Goal: Information Seeking & Learning: Compare options

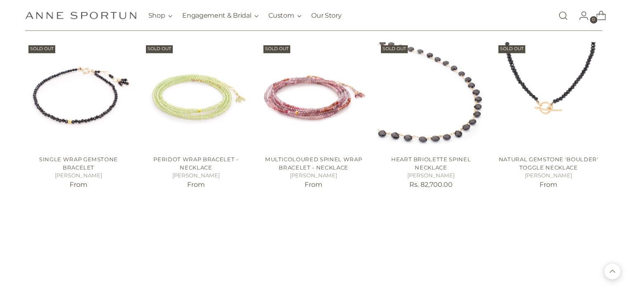
scroll to position [430, 0]
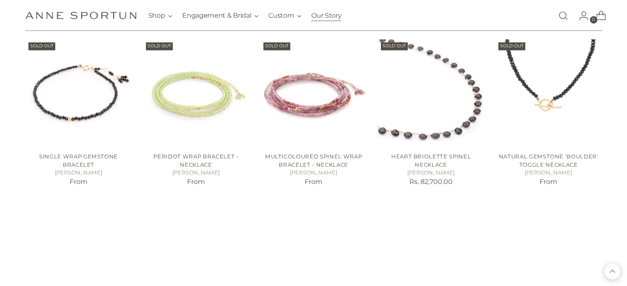
click at [320, 11] on link "Our Story" at bounding box center [326, 16] width 30 height 18
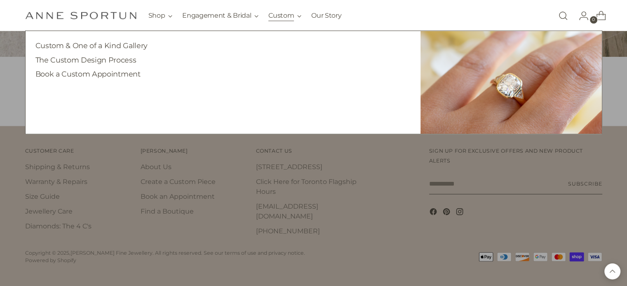
scroll to position [910, 0]
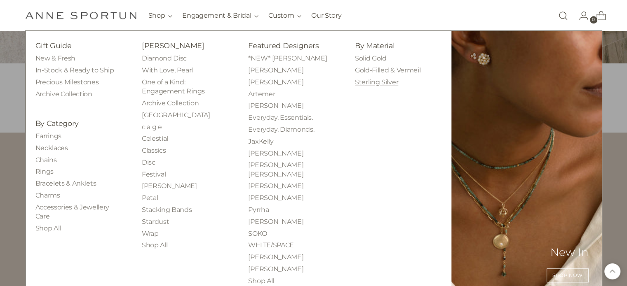
click at [362, 79] on link "Sterling Silver" at bounding box center [376, 82] width 43 height 8
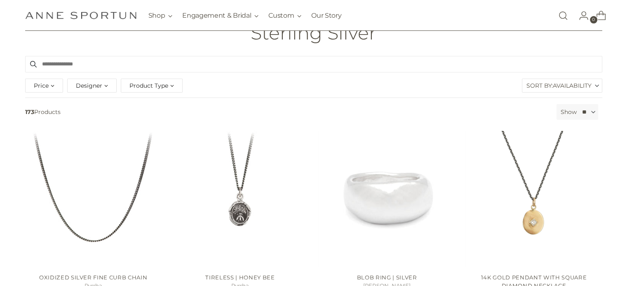
scroll to position [68, 0]
click at [48, 88] on div "Price" at bounding box center [44, 86] width 38 height 14
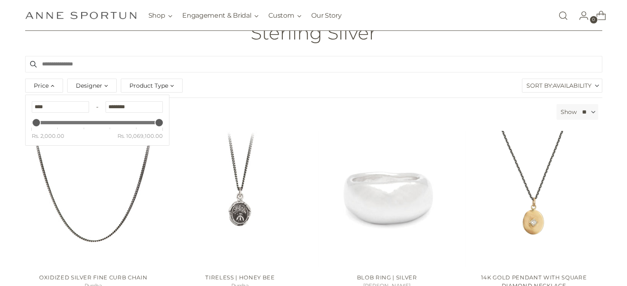
click at [48, 88] on div "Price" at bounding box center [44, 86] width 38 height 14
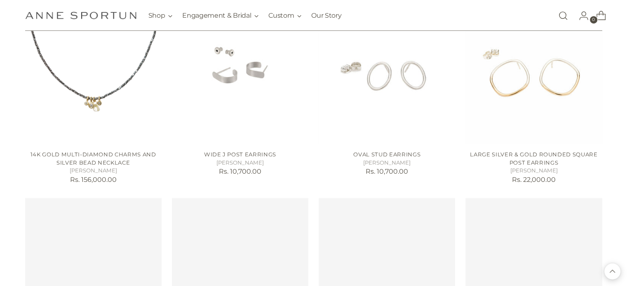
scroll to position [382, 0]
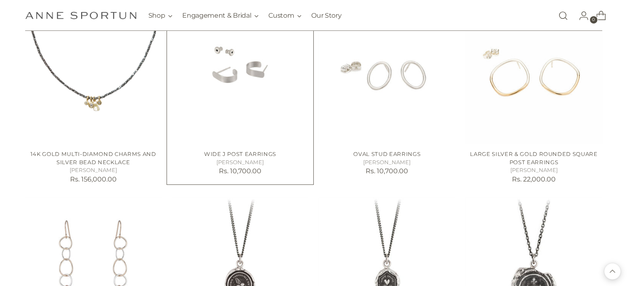
click at [0, 0] on img "Wide J Post Earrings" at bounding box center [0, 0] width 0 height 0
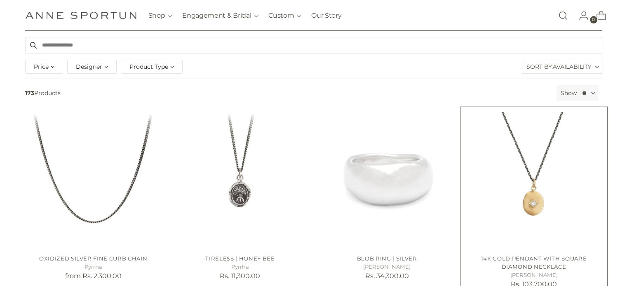
scroll to position [87, 0]
click at [0, 0] on img "14k Gold Pendant with Square Diamond Necklace" at bounding box center [0, 0] width 0 height 0
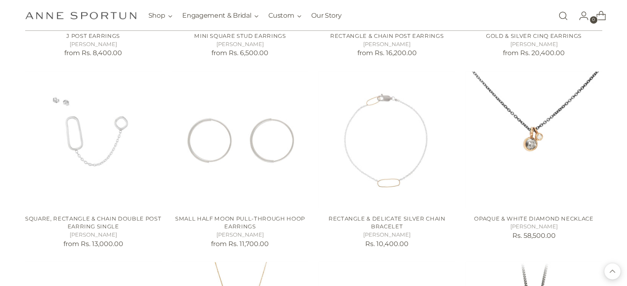
scroll to position [1431, 0]
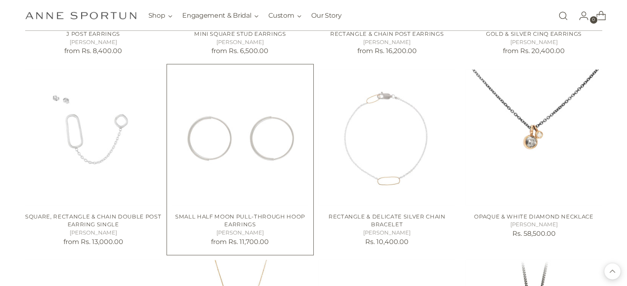
click at [0, 0] on img "Small Half Moon Pull-Through Hoop Earrings" at bounding box center [0, 0] width 0 height 0
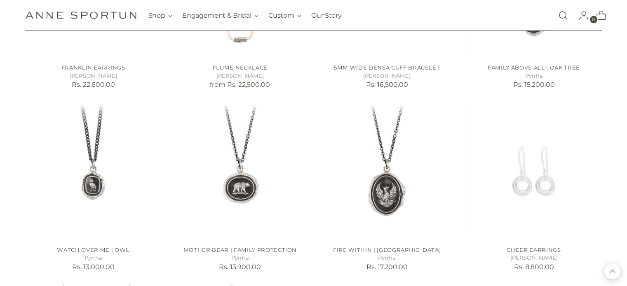
scroll to position [1770, 0]
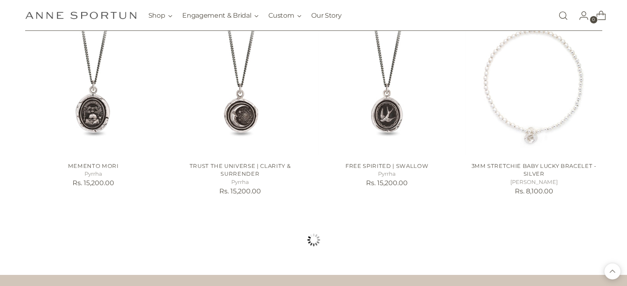
scroll to position [2966, 0]
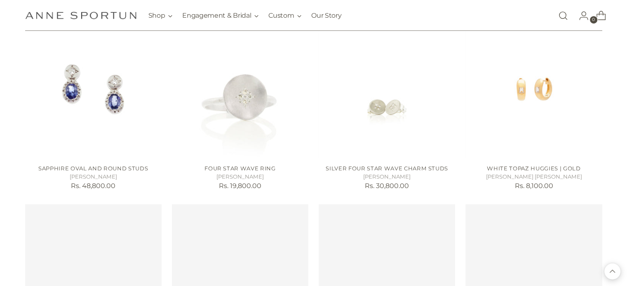
scroll to position [3528, 0]
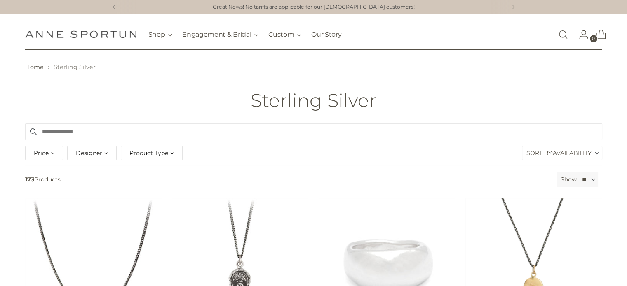
click at [40, 157] on span "Price" at bounding box center [41, 153] width 15 height 9
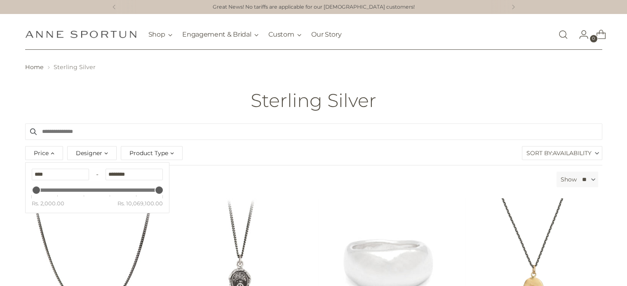
click at [99, 156] on span "Designer" at bounding box center [89, 153] width 26 height 9
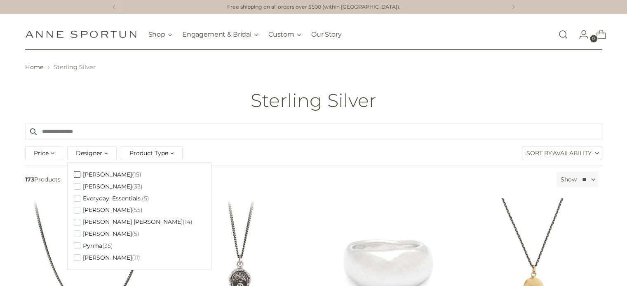
click at [106, 174] on span "[PERSON_NAME]" at bounding box center [107, 174] width 49 height 7
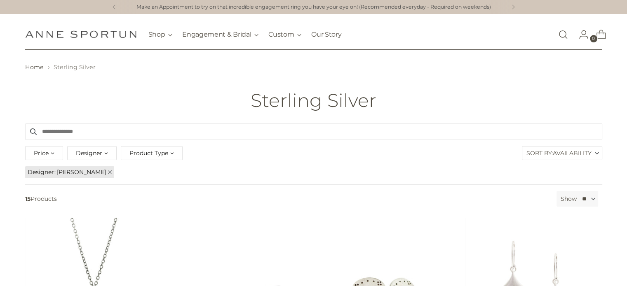
click at [105, 150] on div "Designer" at bounding box center [91, 153] width 49 height 14
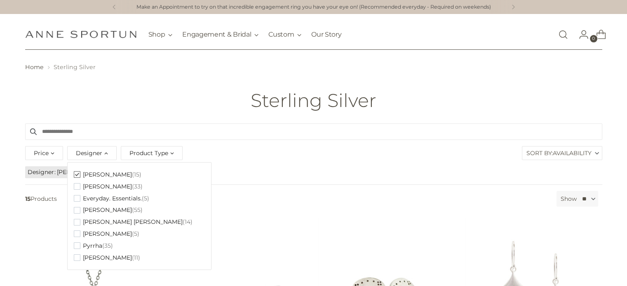
click at [75, 173] on span "button" at bounding box center [77, 174] width 7 height 7
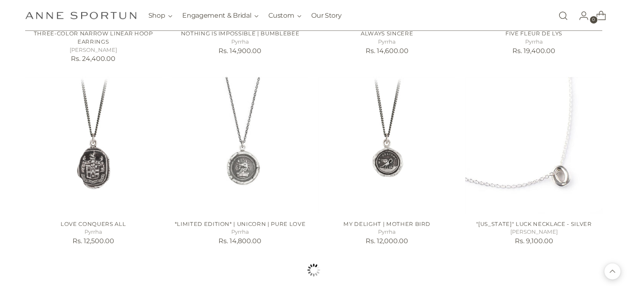
scroll to position [715, 0]
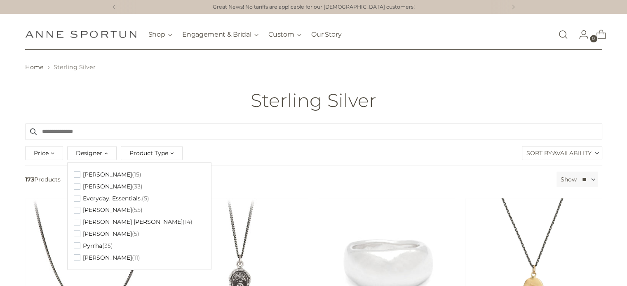
click at [104, 157] on div "Designer" at bounding box center [91, 153] width 49 height 14
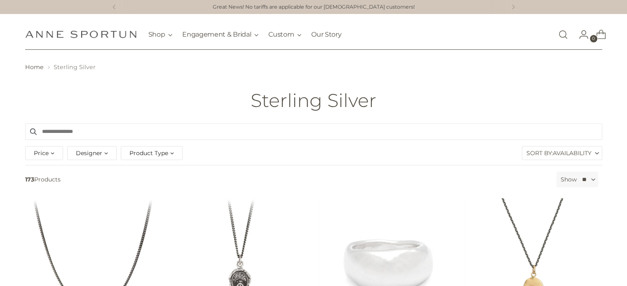
click at [151, 158] on div "Product Type" at bounding box center [152, 153] width 62 height 14
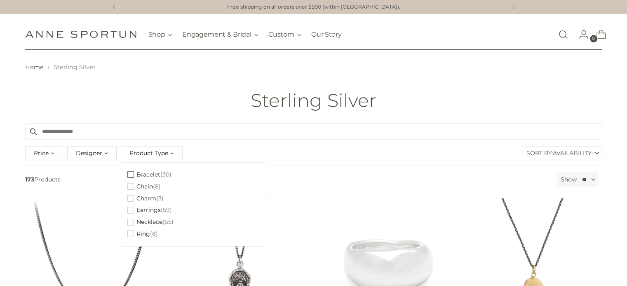
click at [150, 178] on span "Bracelet" at bounding box center [148, 174] width 24 height 7
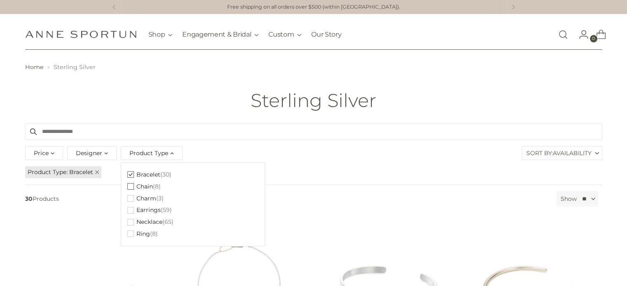
click at [148, 187] on span "Chain" at bounding box center [144, 186] width 16 height 7
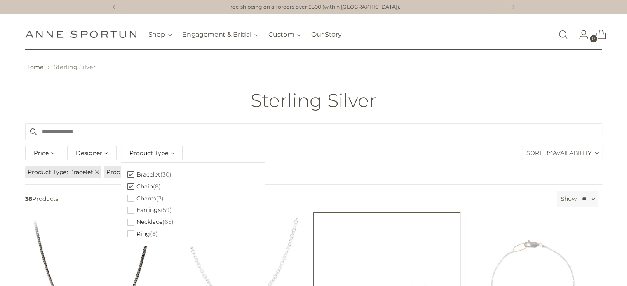
click at [0, 0] on img "Tapered Shooting Star Cuff" at bounding box center [0, 0] width 0 height 0
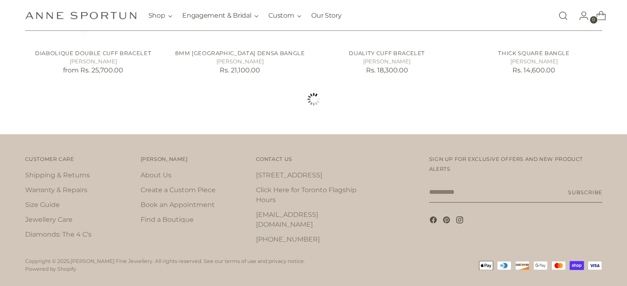
scroll to position [884, 0]
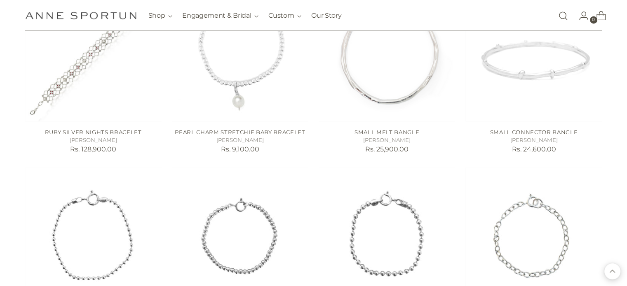
scroll to position [1535, 0]
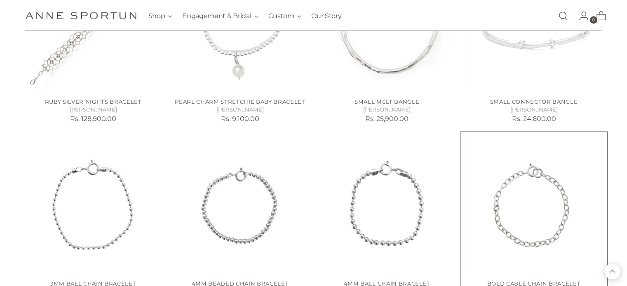
scroll to position [1567, 0]
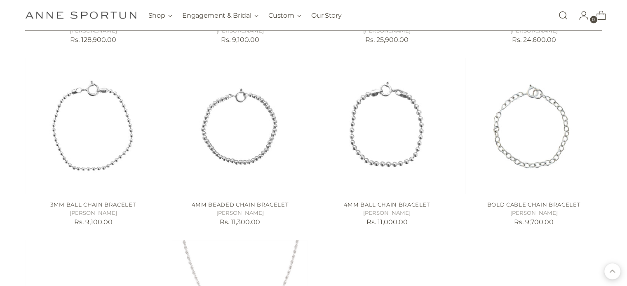
scroll to position [1627, 0]
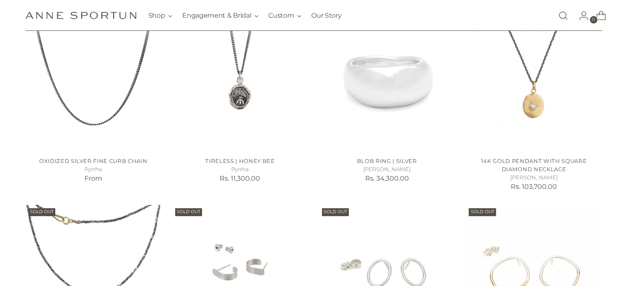
scroll to position [124, 0]
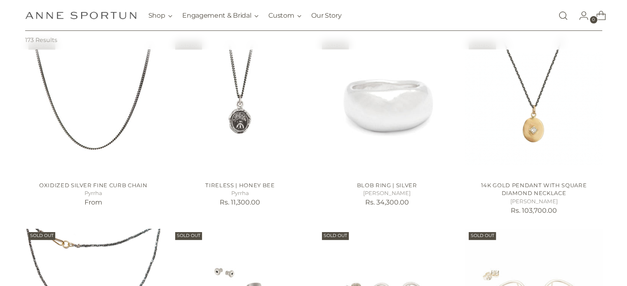
scroll to position [124, 0]
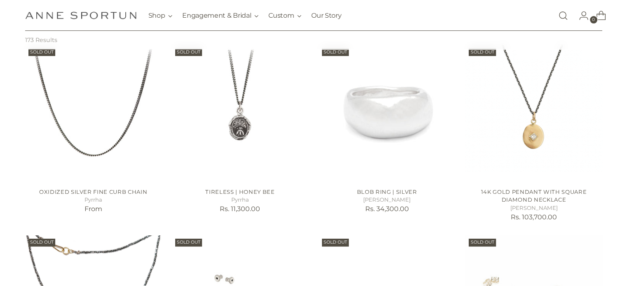
scroll to position [124, 0]
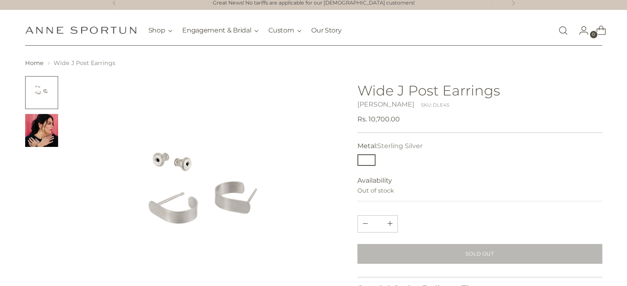
scroll to position [3, 0]
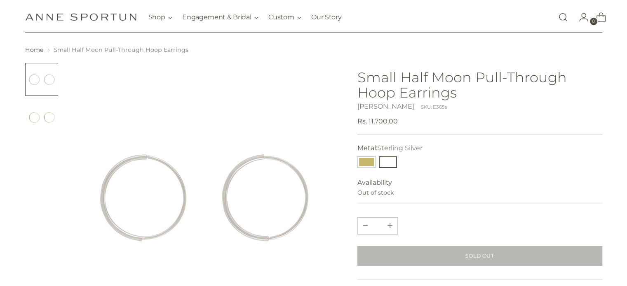
scroll to position [20, 0]
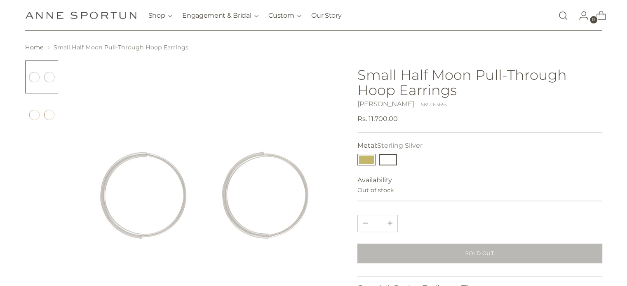
click at [369, 159] on button "14k Yellow Gold Fill" at bounding box center [366, 160] width 18 height 12
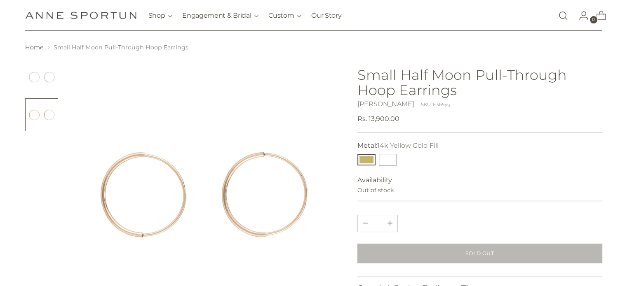
click at [379, 158] on button "Sterling Silver" at bounding box center [388, 160] width 18 height 12
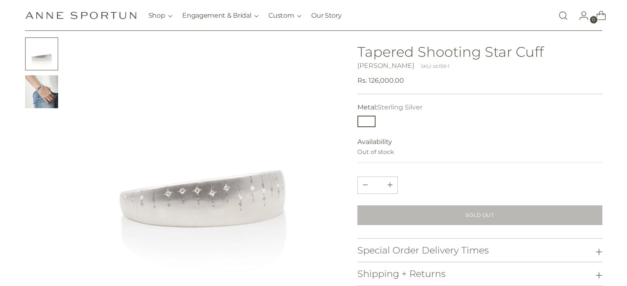
scroll to position [43, 0]
